Goal: Navigation & Orientation: Find specific page/section

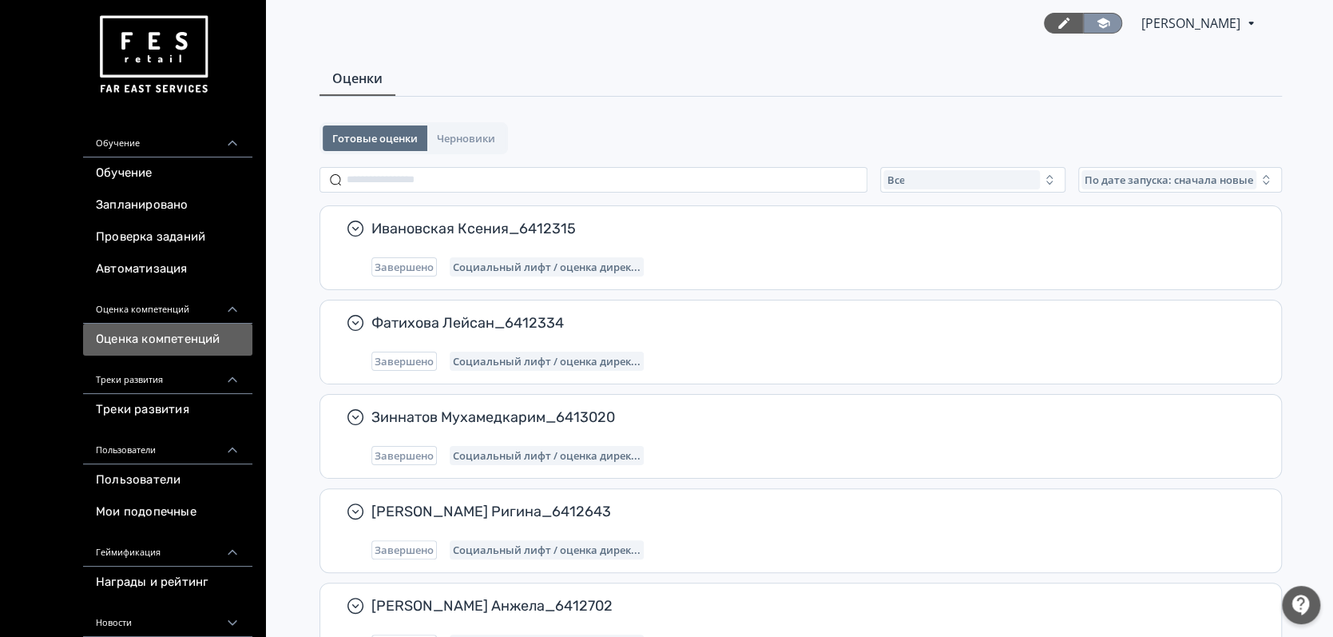
click at [1083, 33] on link at bounding box center [1102, 23] width 39 height 21
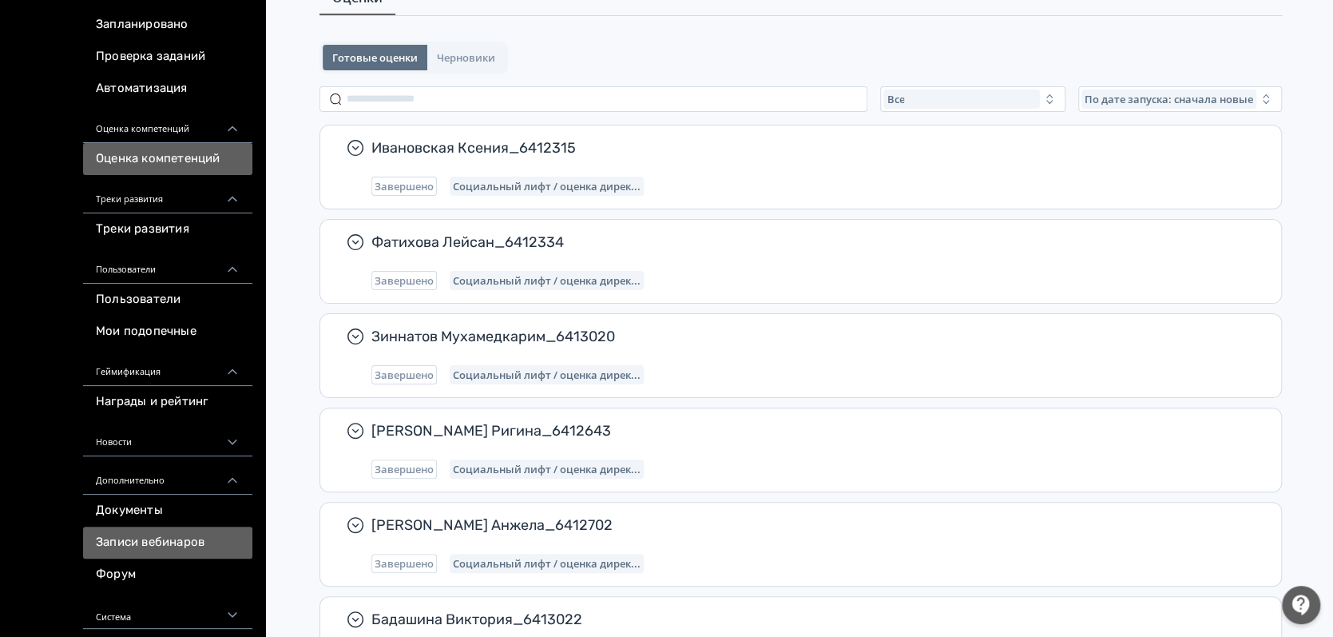
scroll to position [159, 0]
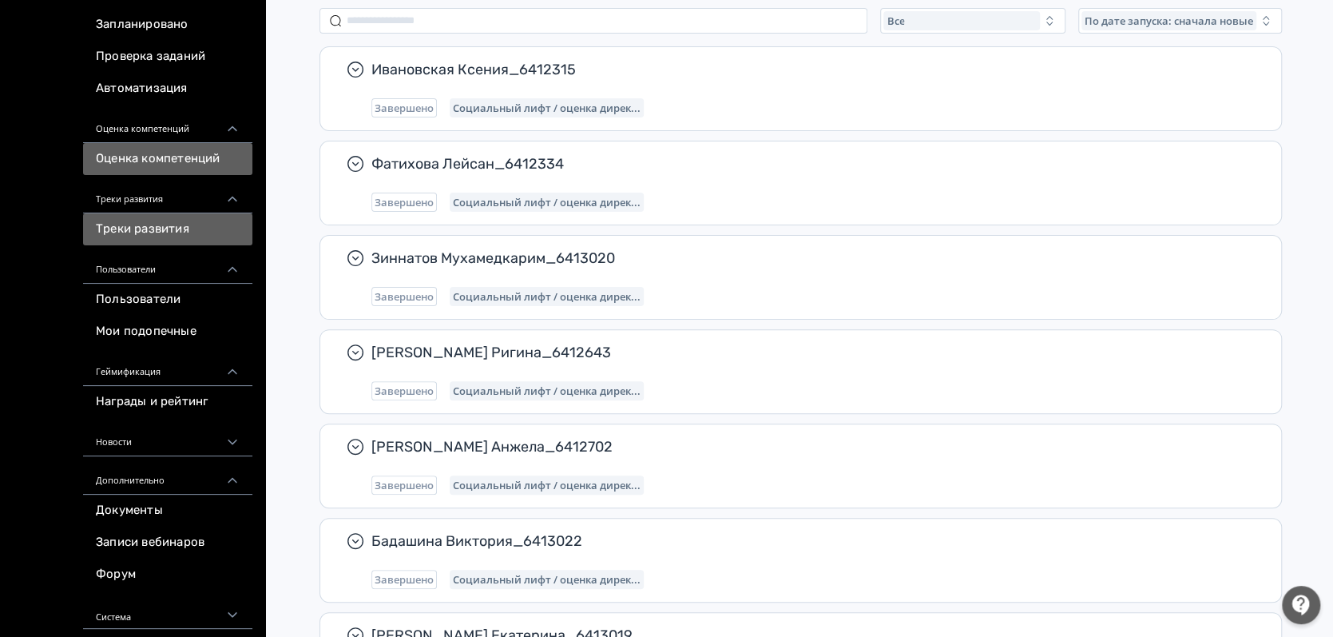
click at [156, 233] on link "Треки развития" at bounding box center [167, 229] width 169 height 32
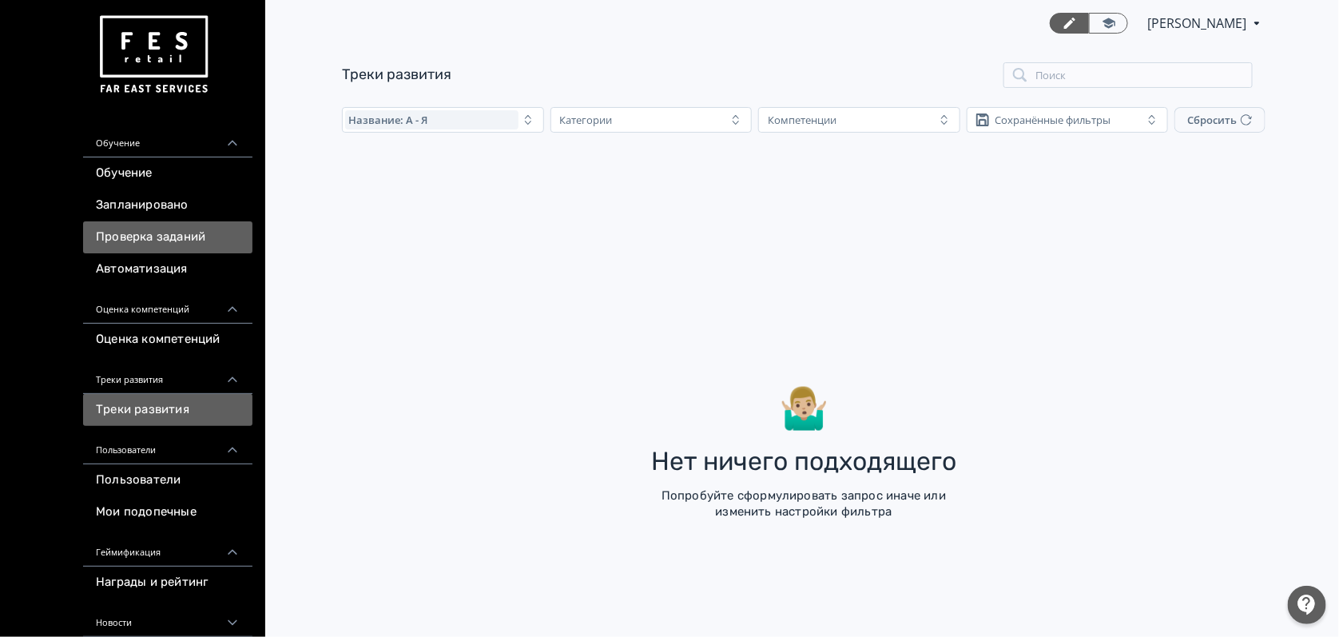
click at [156, 235] on link "Проверка заданий" at bounding box center [167, 237] width 169 height 32
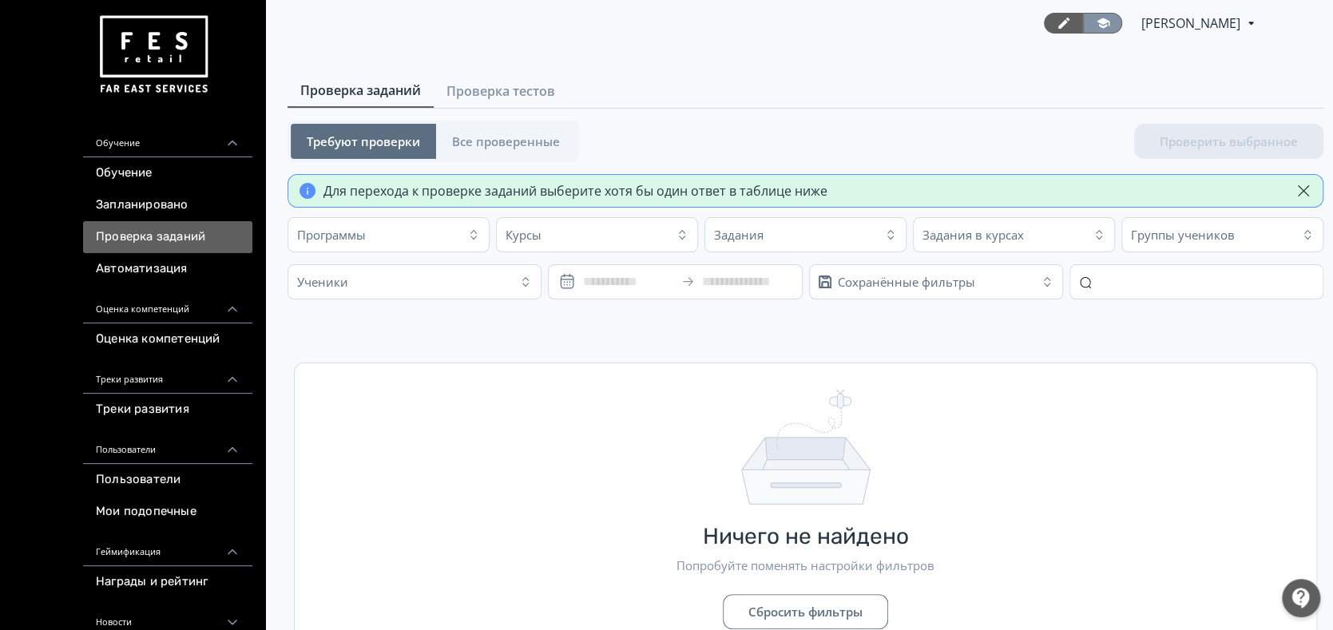
click at [1083, 22] on link at bounding box center [1102, 23] width 39 height 21
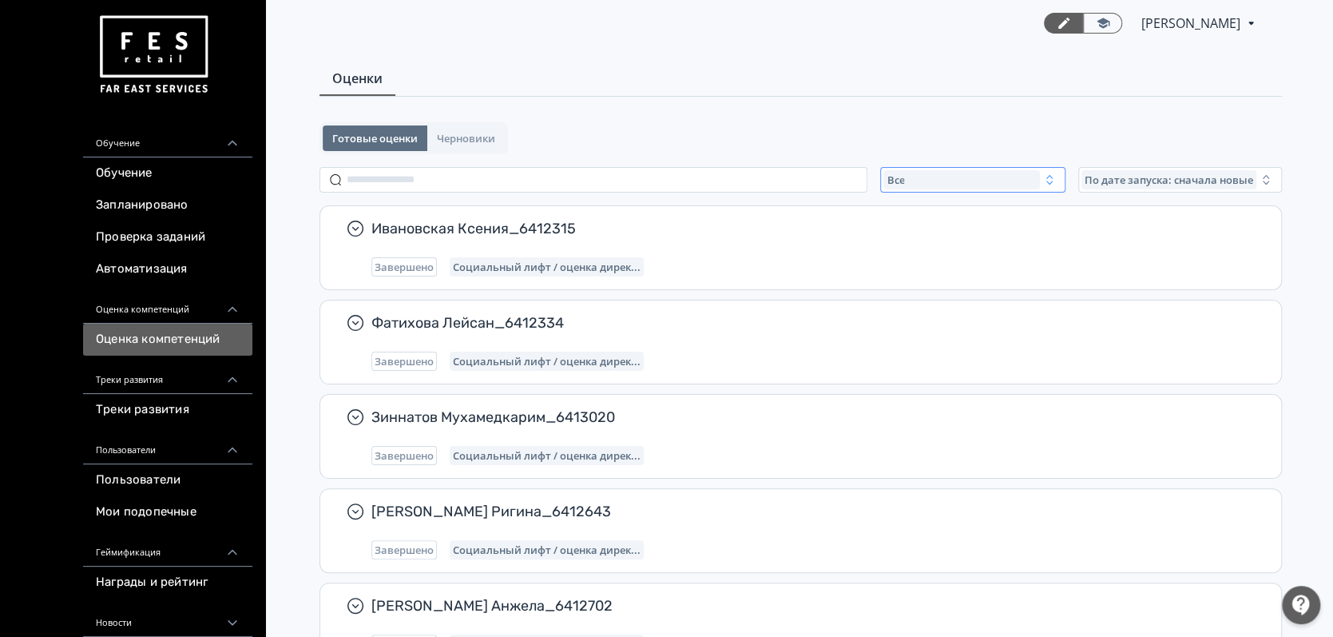
click at [1050, 176] on icon "button" at bounding box center [1049, 179] width 13 height 13
click at [1002, 237] on button "Активные" at bounding box center [1041, 245] width 280 height 29
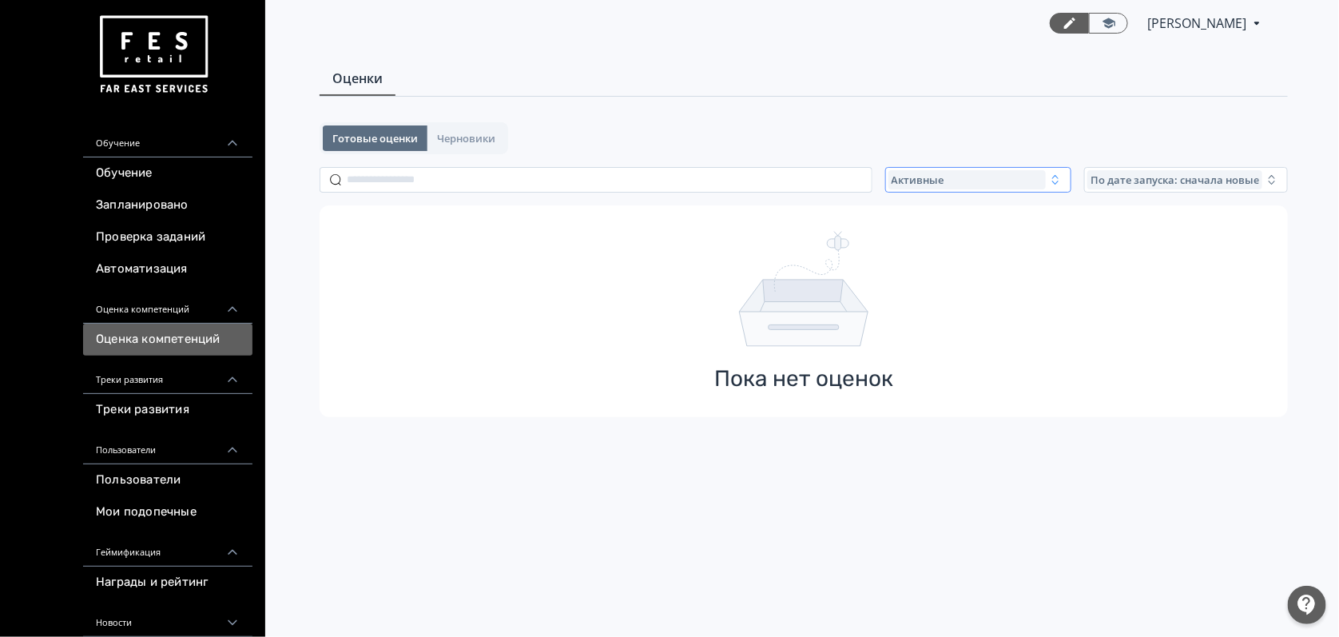
click at [1028, 174] on div "Активные" at bounding box center [966, 179] width 157 height 19
click at [994, 209] on button "Все" at bounding box center [1046, 216] width 280 height 29
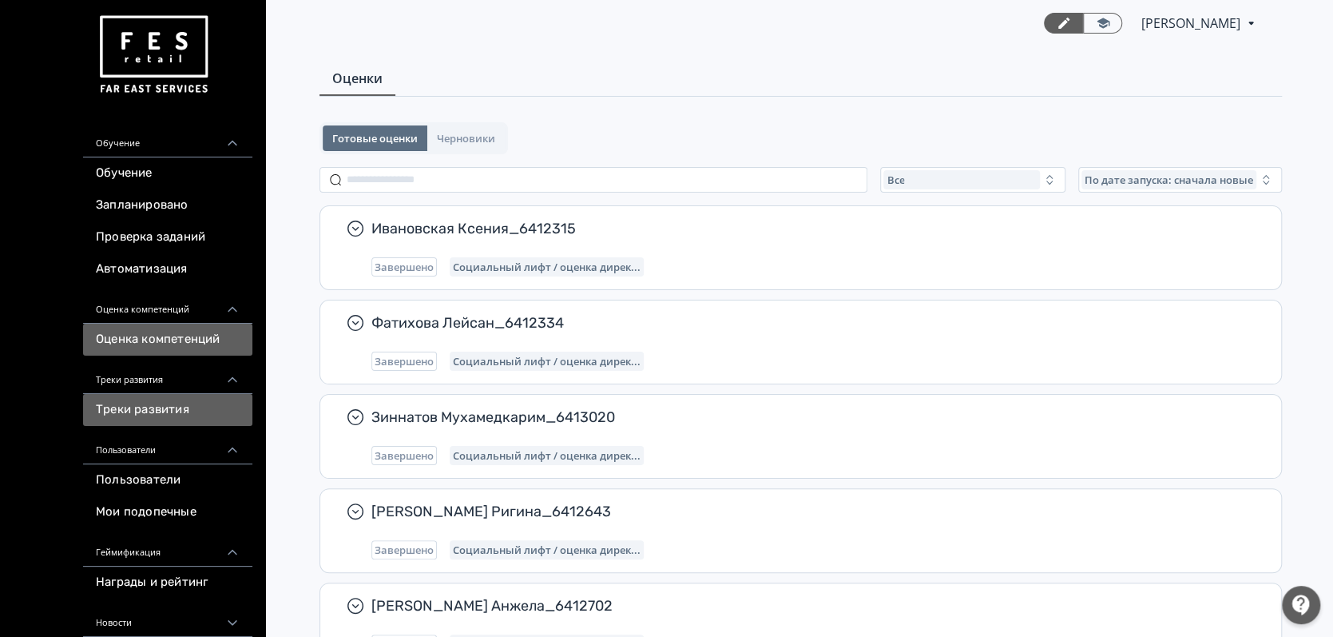
click at [157, 411] on link "Треки развития" at bounding box center [167, 410] width 169 height 32
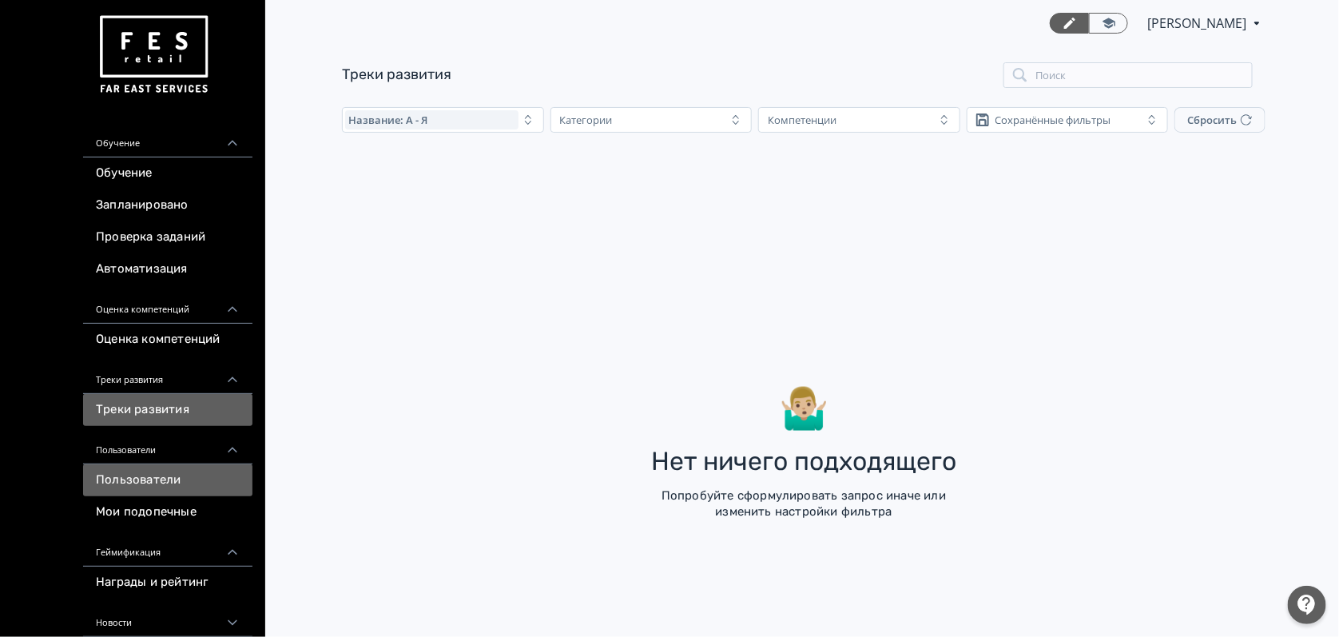
click at [145, 480] on link "Пользователи" at bounding box center [167, 480] width 169 height 32
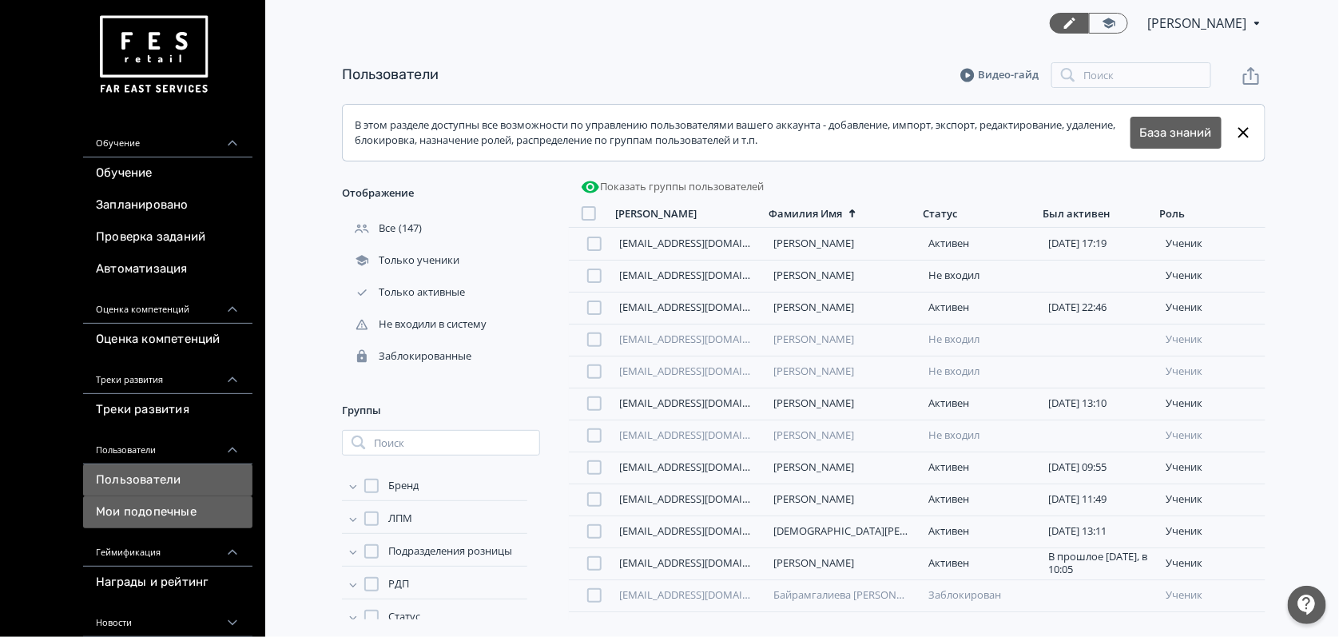
click at [138, 506] on link "Мои подопечные" at bounding box center [167, 512] width 169 height 32
